Goal: Task Accomplishment & Management: Use online tool/utility

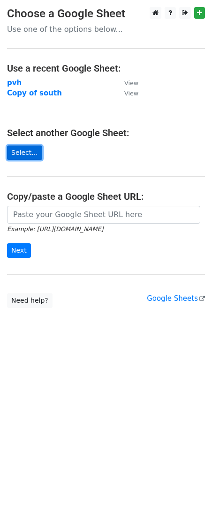
click at [31, 149] on link "Select..." at bounding box center [24, 153] width 35 height 15
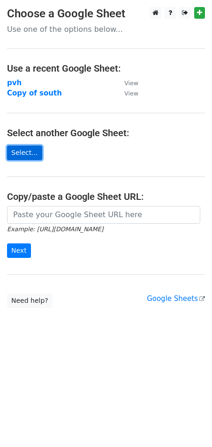
click at [24, 149] on link "Select..." at bounding box center [24, 153] width 35 height 15
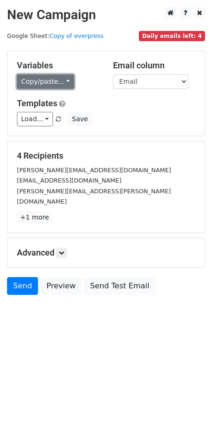
click at [60, 81] on link "Copy/paste..." at bounding box center [45, 81] width 57 height 15
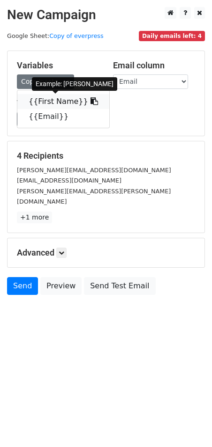
click at [73, 100] on link "{{First Name}}" at bounding box center [63, 101] width 92 height 15
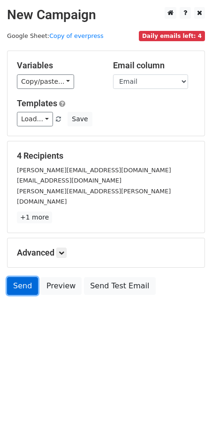
click at [22, 279] on link "Send" at bounding box center [22, 286] width 31 height 18
